Goal: Transaction & Acquisition: Download file/media

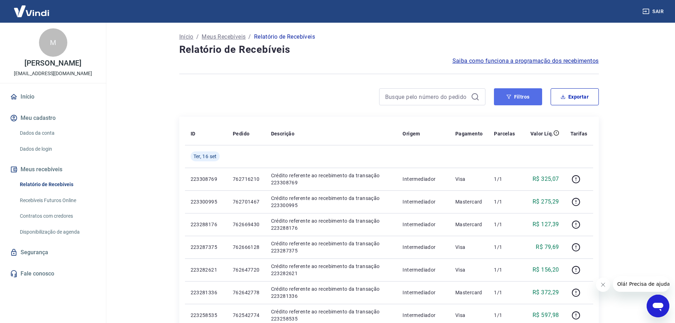
click at [509, 91] on button "Filtros" at bounding box center [518, 96] width 48 height 17
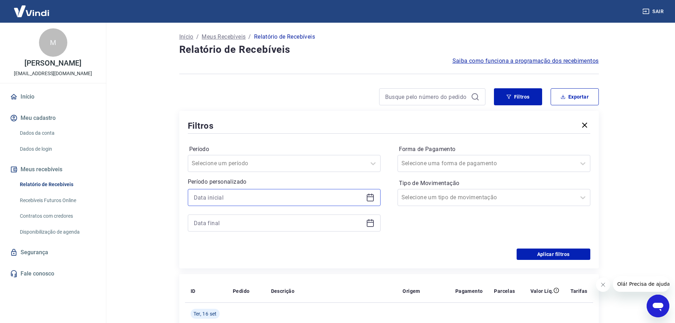
click at [220, 198] on input at bounding box center [278, 197] width 169 height 11
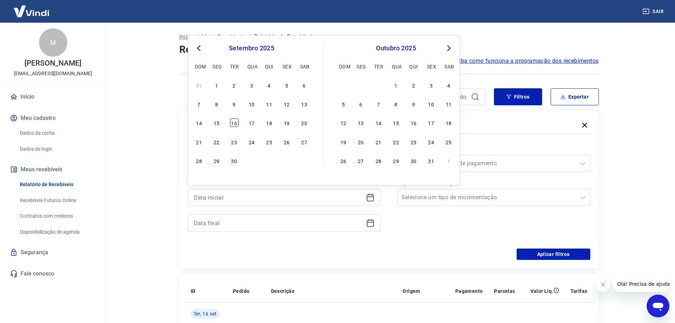
click at [237, 125] on div "16" at bounding box center [234, 122] width 9 height 9
type input "[DATE]"
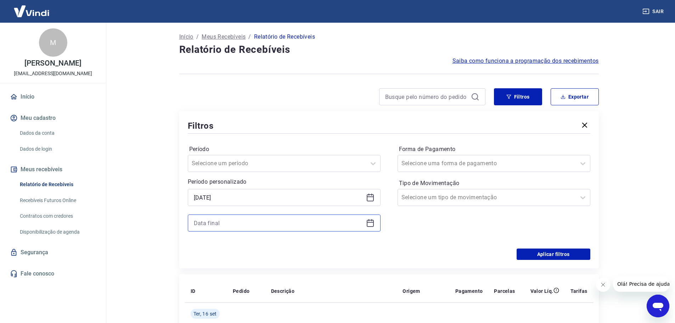
click at [228, 223] on input at bounding box center [278, 223] width 169 height 11
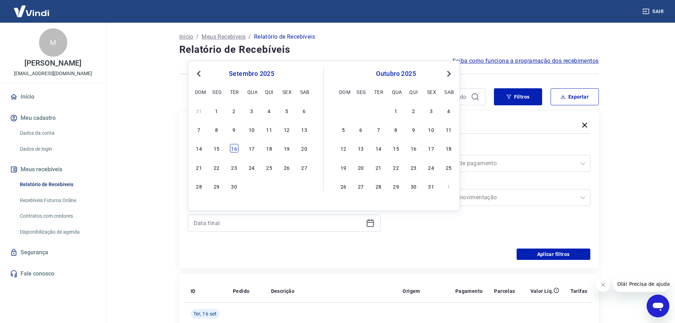
click at [236, 148] on div "16" at bounding box center [234, 148] width 9 height 9
type input "[DATE]"
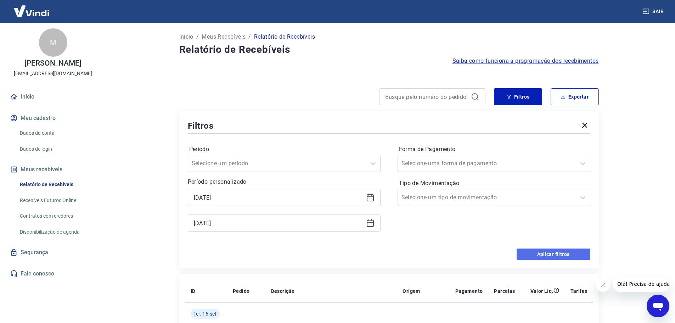
click at [545, 252] on button "Aplicar filtros" at bounding box center [554, 253] width 74 height 11
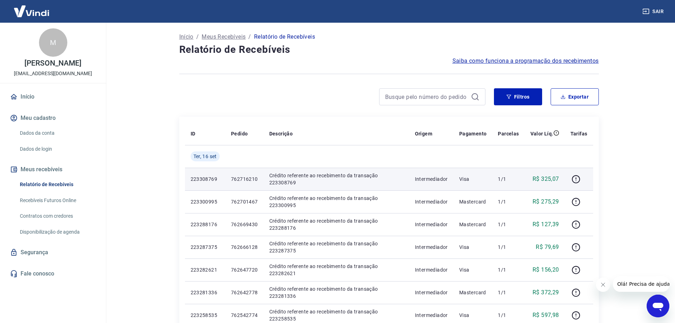
click at [282, 189] on td "Crédito referente ao recebimento da transação 223308769" at bounding box center [337, 179] width 146 height 23
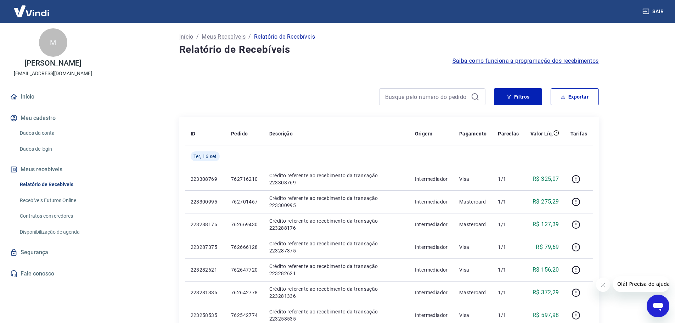
click at [600, 230] on div "Início / Meus Recebíveis / Relatório de Recebíveis Relatório de Recebíveis Saib…" at bounding box center [389, 240] width 437 height 435
click at [575, 98] on button "Exportar" at bounding box center [575, 96] width 48 height 17
type input "[DATE]"
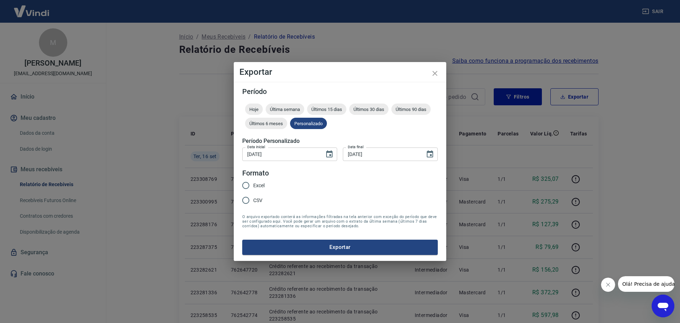
click at [261, 189] on label "Excel" at bounding box center [252, 185] width 26 height 15
click at [253, 189] on input "Excel" at bounding box center [246, 185] width 15 height 15
radio input "true"
click at [303, 243] on button "Exportar" at bounding box center [340, 247] width 196 height 15
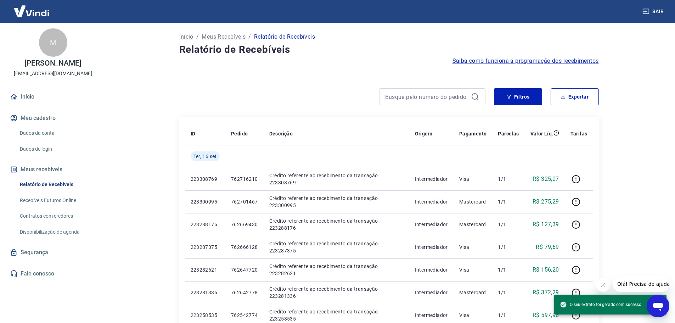
click at [366, 81] on div at bounding box center [389, 73] width 420 height 17
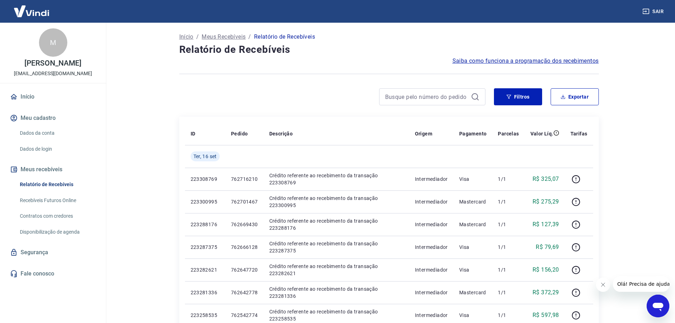
click at [366, 76] on div at bounding box center [389, 73] width 420 height 17
